Goal: Task Accomplishment & Management: Use online tool/utility

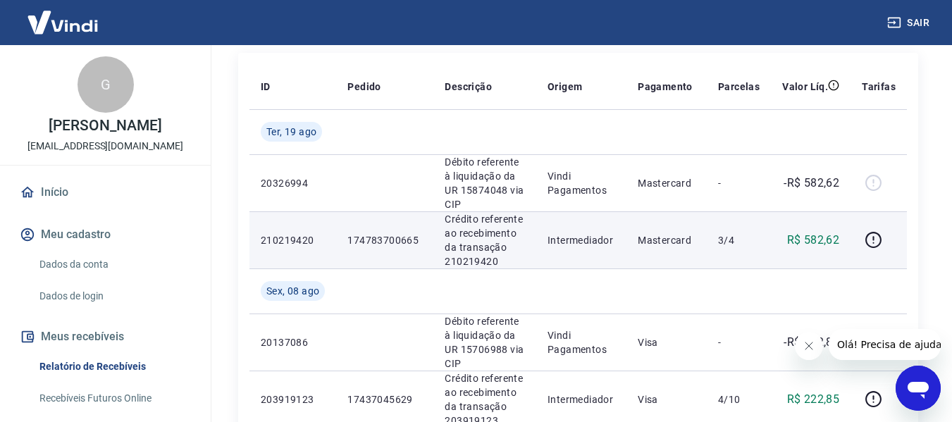
scroll to position [211, 0]
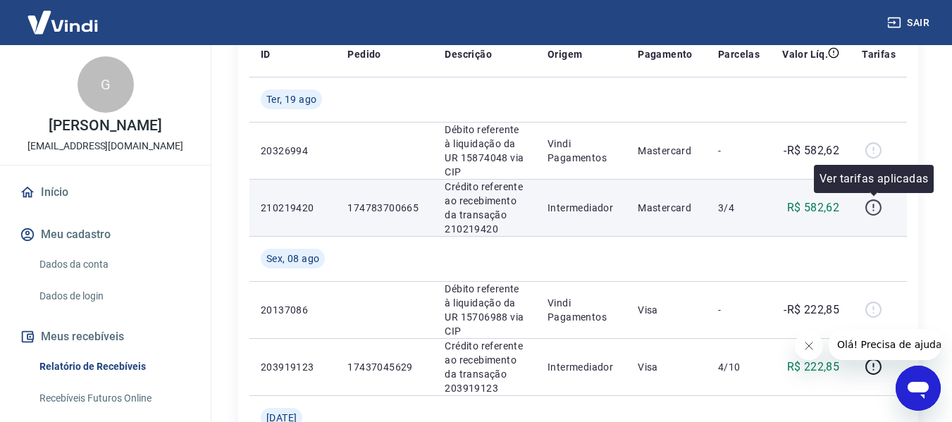
click at [874, 207] on icon "button" at bounding box center [873, 206] width 1 height 4
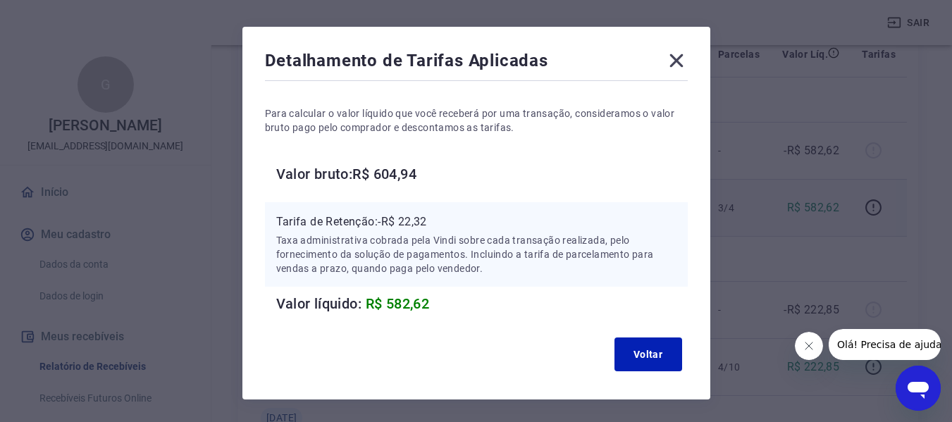
scroll to position [16, 0]
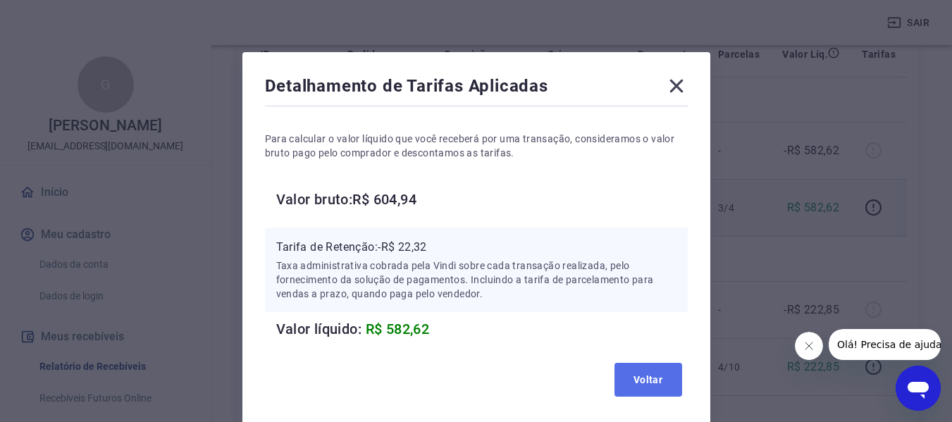
click at [653, 376] on button "Voltar" at bounding box center [649, 380] width 68 height 34
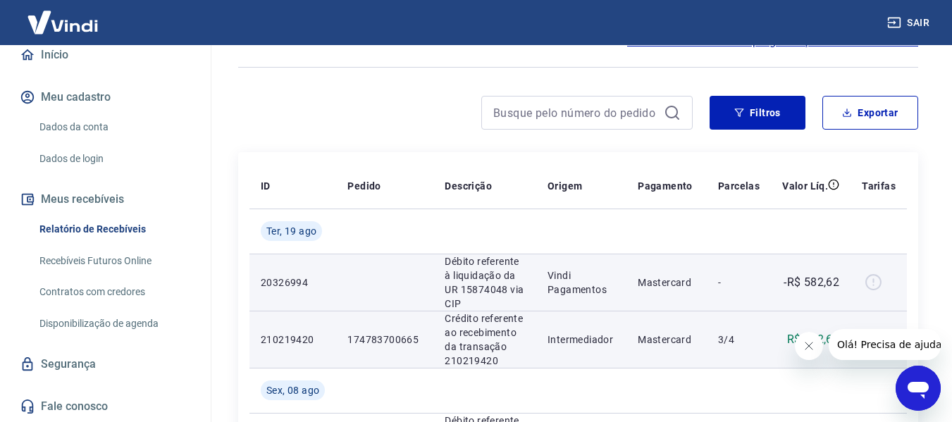
scroll to position [141, 0]
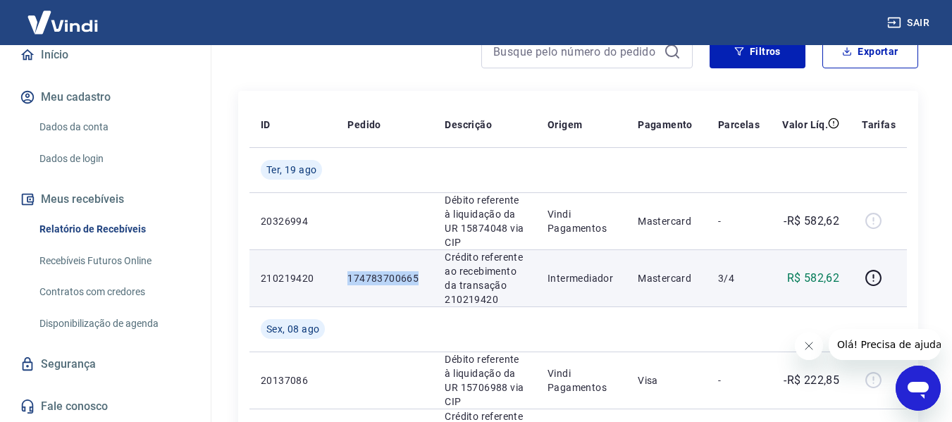
drag, startPoint x: 351, startPoint y: 276, endPoint x: 423, endPoint y: 279, distance: 72.0
click at [422, 279] on p "174783700665" at bounding box center [385, 278] width 75 height 14
copy p "174783700665"
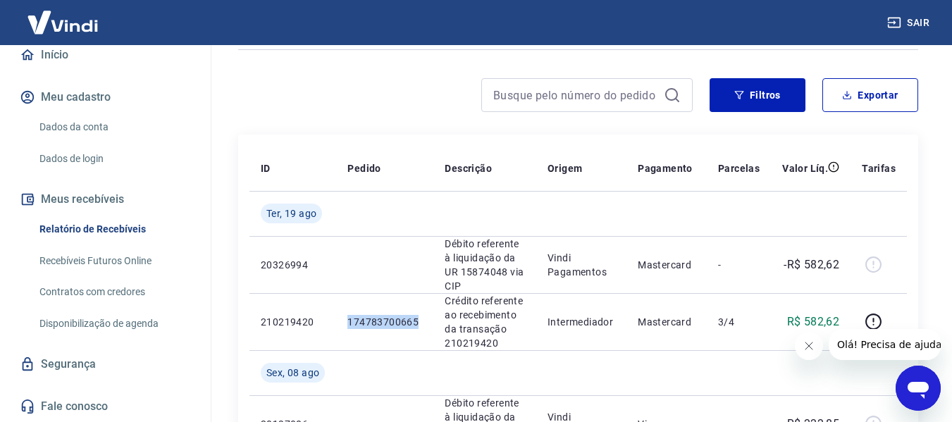
scroll to position [0, 0]
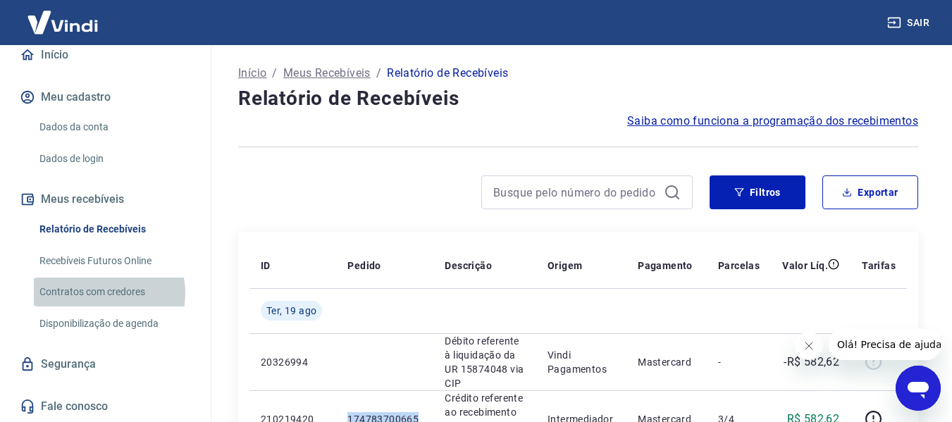
click at [101, 293] on link "Contratos com credores" at bounding box center [114, 292] width 160 height 29
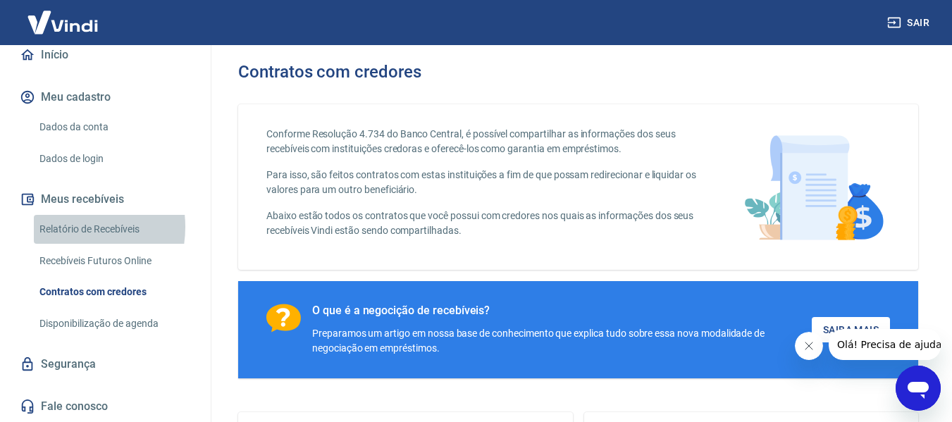
click at [66, 227] on link "Relatório de Recebíveis" at bounding box center [114, 229] width 160 height 29
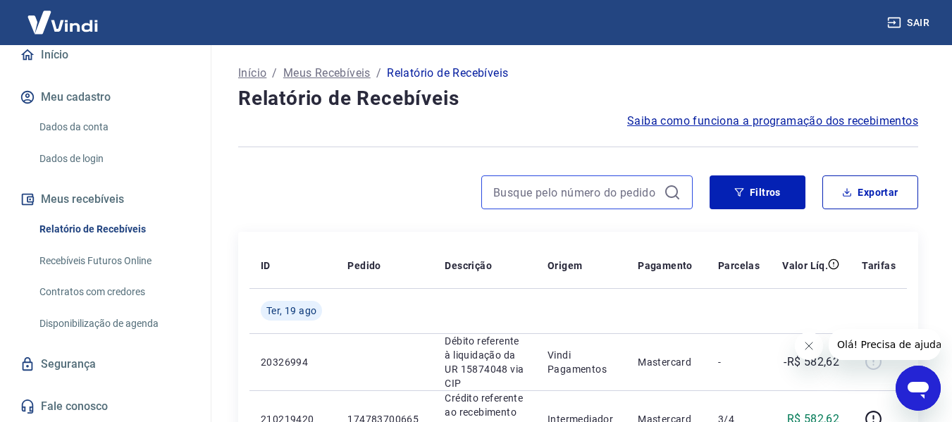
paste input "174783700665"
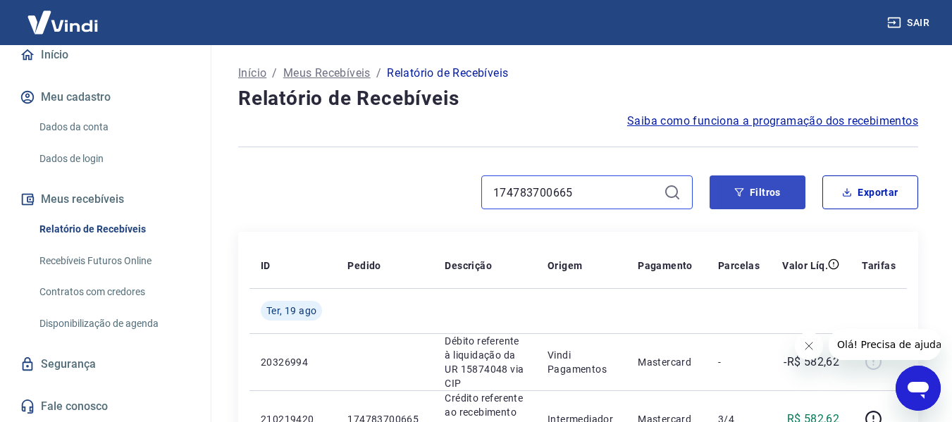
type input "174783700665"
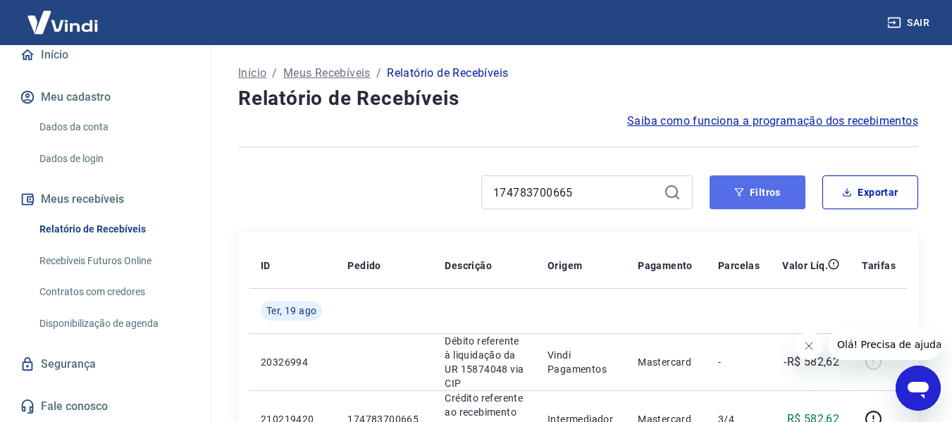
click at [763, 197] on button "Filtros" at bounding box center [758, 193] width 96 height 34
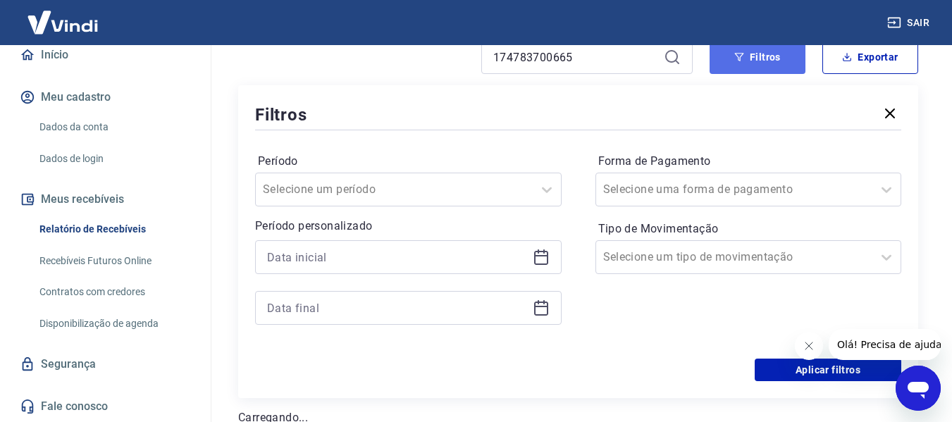
scroll to position [141, 0]
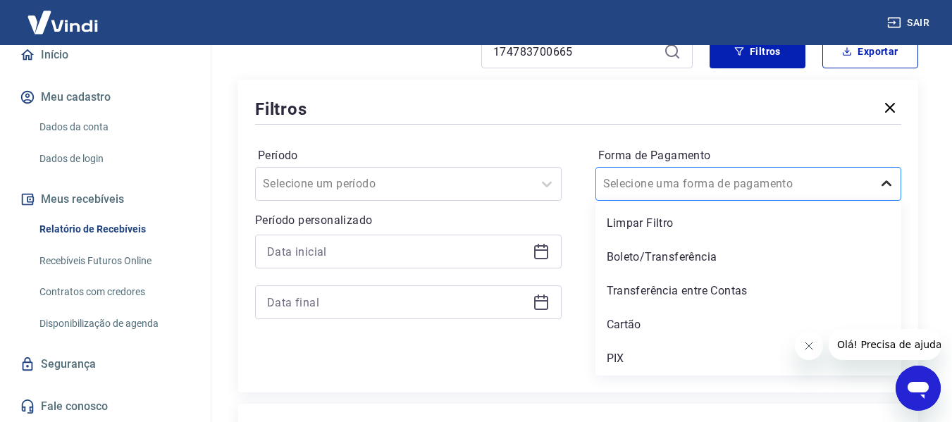
click at [890, 188] on icon at bounding box center [886, 184] width 17 height 17
click at [628, 321] on div "Cartão" at bounding box center [749, 325] width 307 height 28
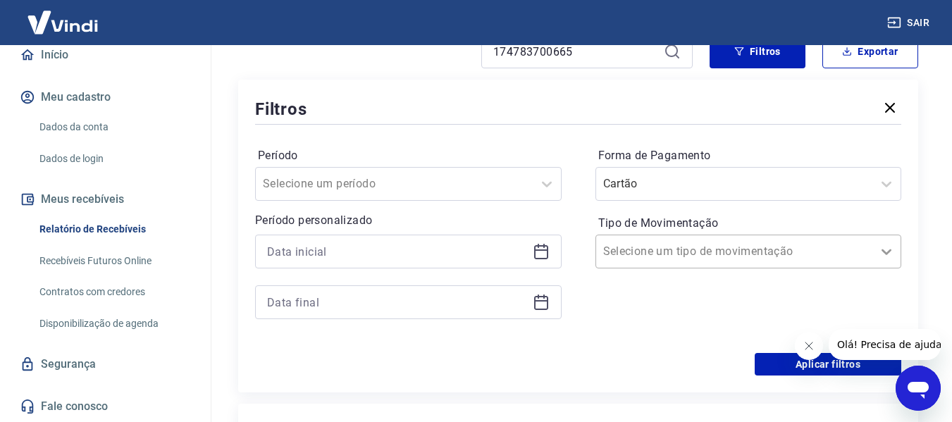
click at [889, 251] on icon at bounding box center [887, 253] width 10 height 6
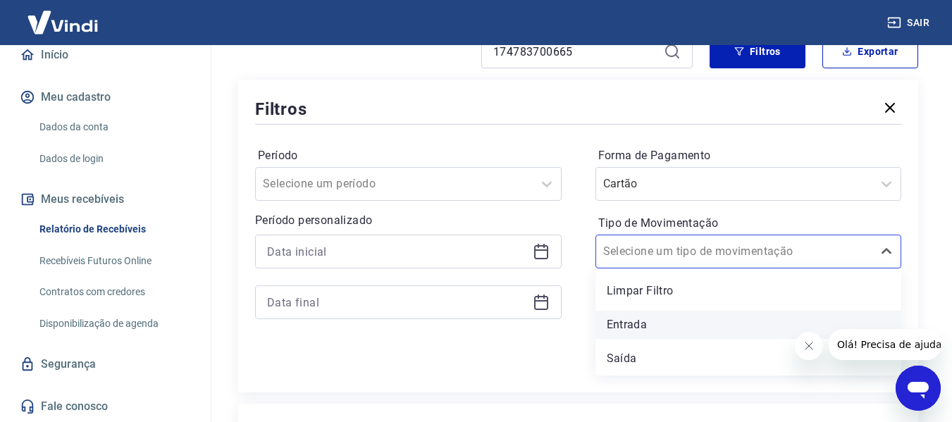
click at [625, 325] on div "Entrada" at bounding box center [749, 325] width 307 height 28
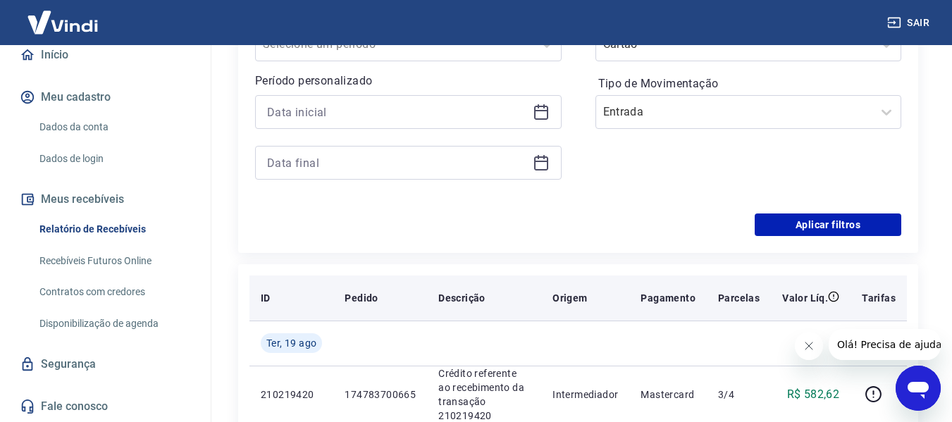
scroll to position [282, 0]
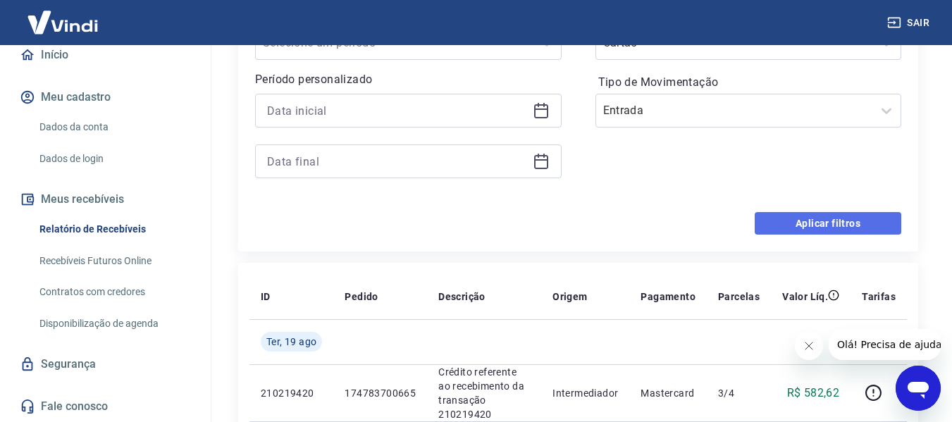
click at [828, 223] on button "Aplicar filtros" at bounding box center [828, 223] width 147 height 23
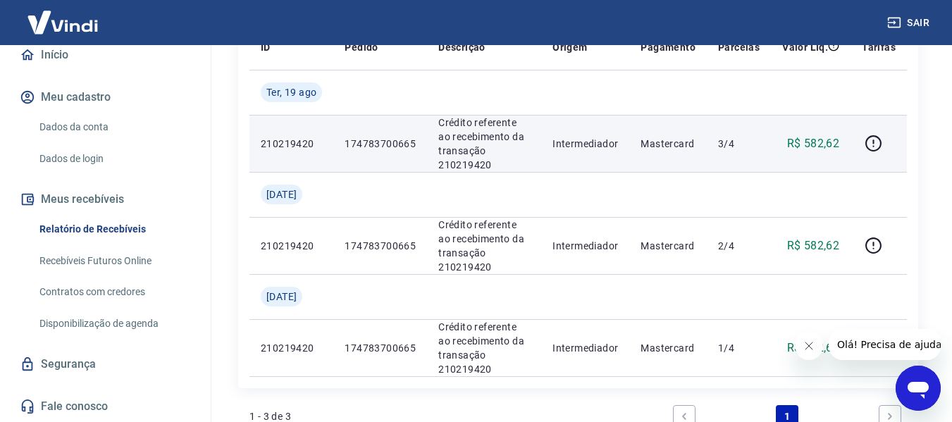
scroll to position [193, 0]
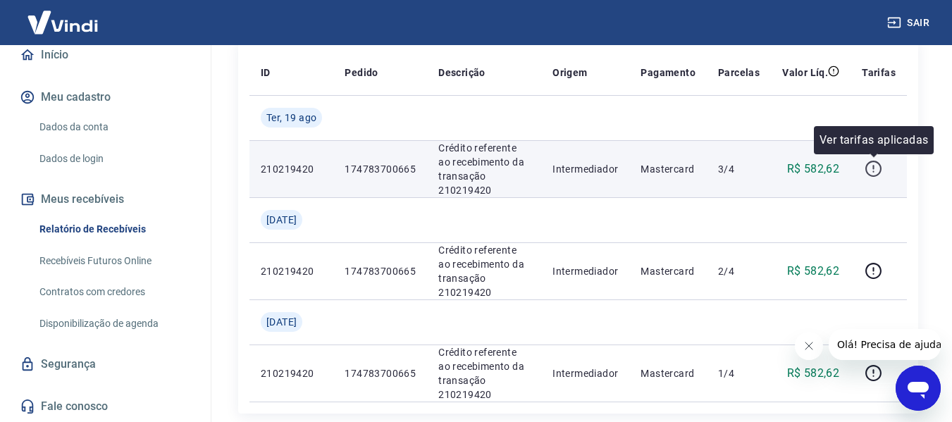
click at [876, 168] on icon "button" at bounding box center [874, 169] width 18 height 18
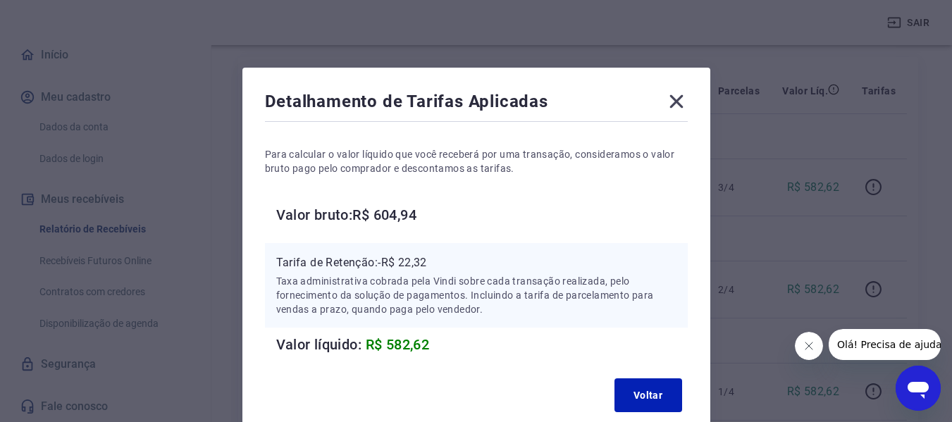
scroll to position [123, 0]
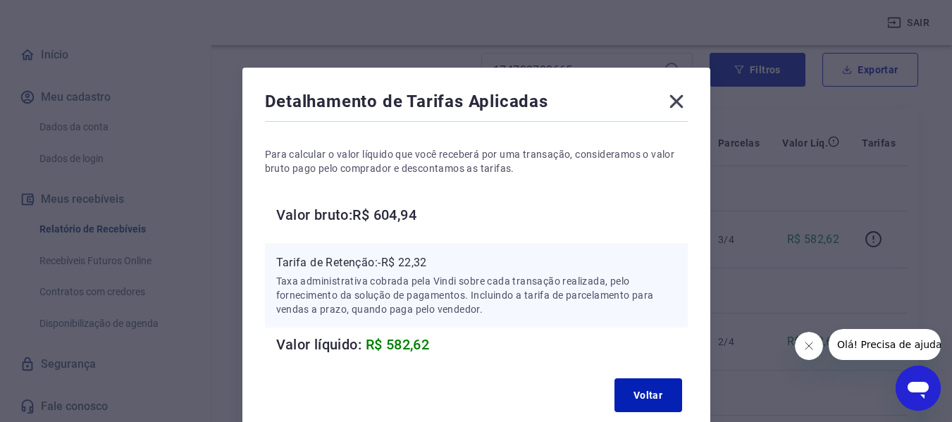
click at [680, 98] on icon at bounding box center [676, 101] width 23 height 23
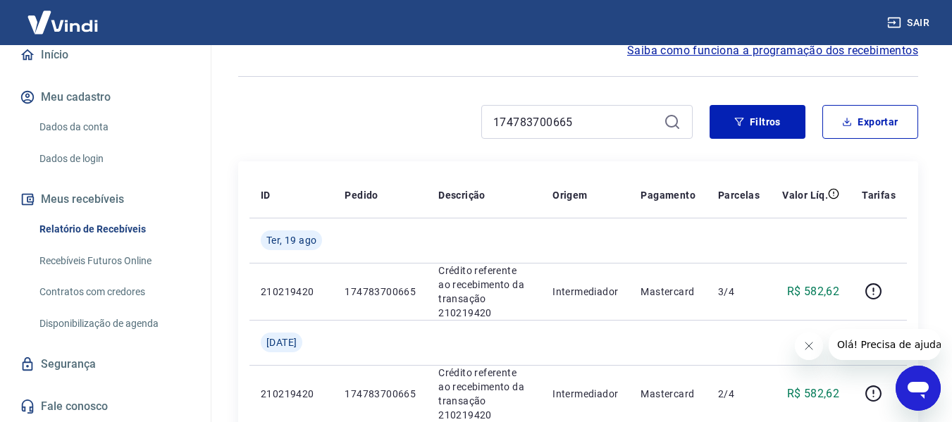
scroll to position [0, 0]
